Goal: Find contact information: Find contact information

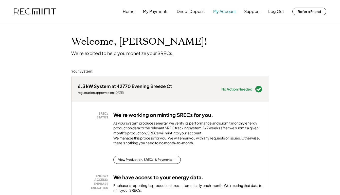
click at [226, 10] on button "My Account" at bounding box center [225, 11] width 23 height 10
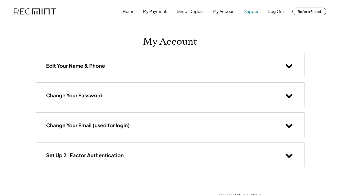
click at [252, 11] on button "Support" at bounding box center [252, 11] width 16 height 10
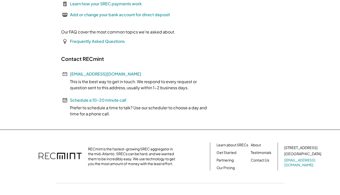
scroll to position [99, 0]
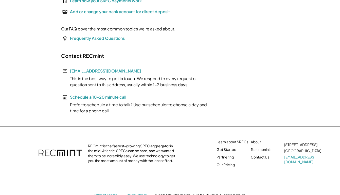
click at [91, 71] on link "[EMAIL_ADDRESS][DOMAIN_NAME]" at bounding box center [105, 70] width 71 height 5
